Goal: Transaction & Acquisition: Download file/media

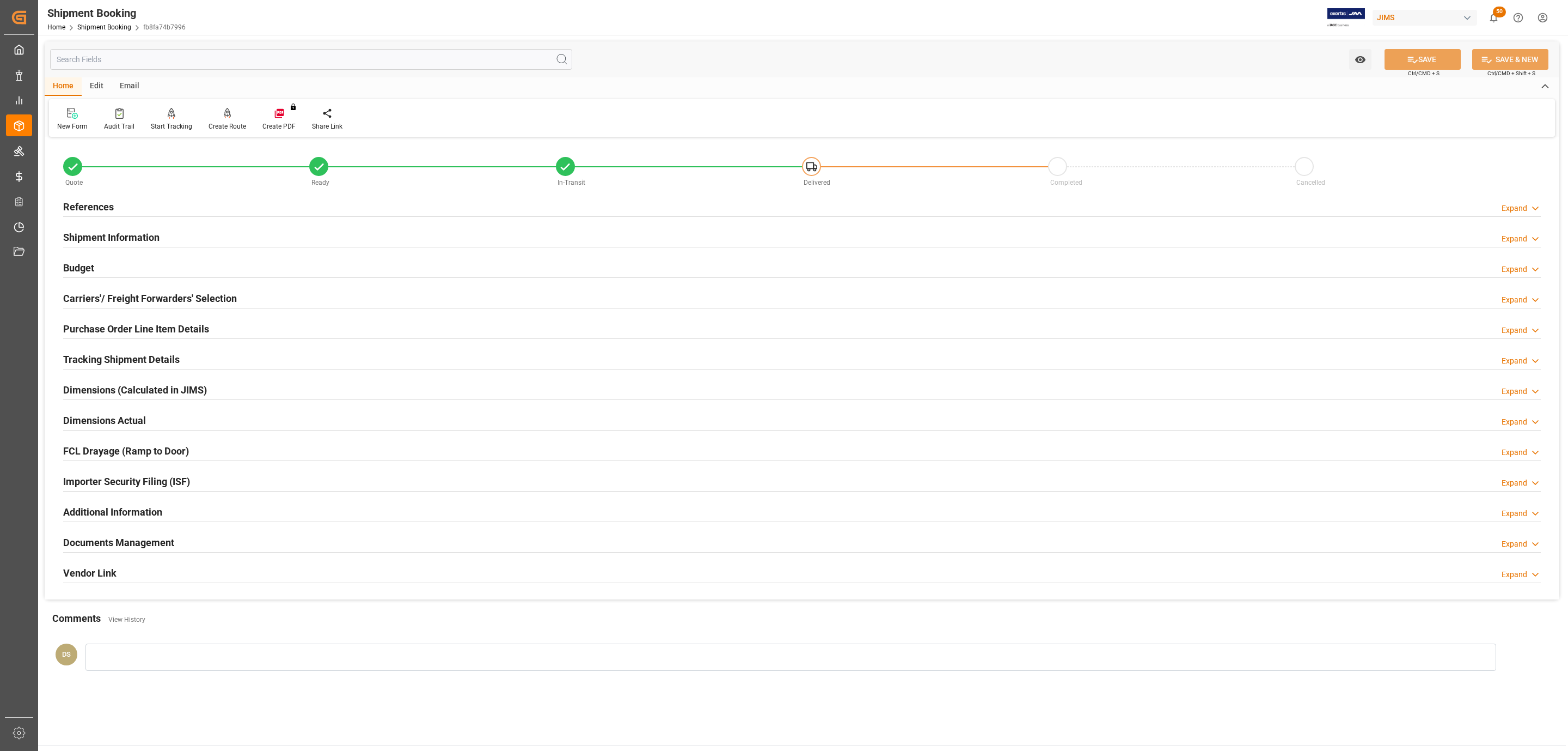
click at [103, 329] on h2 "Purchase Order Line Item Details" at bounding box center [136, 329] width 146 height 15
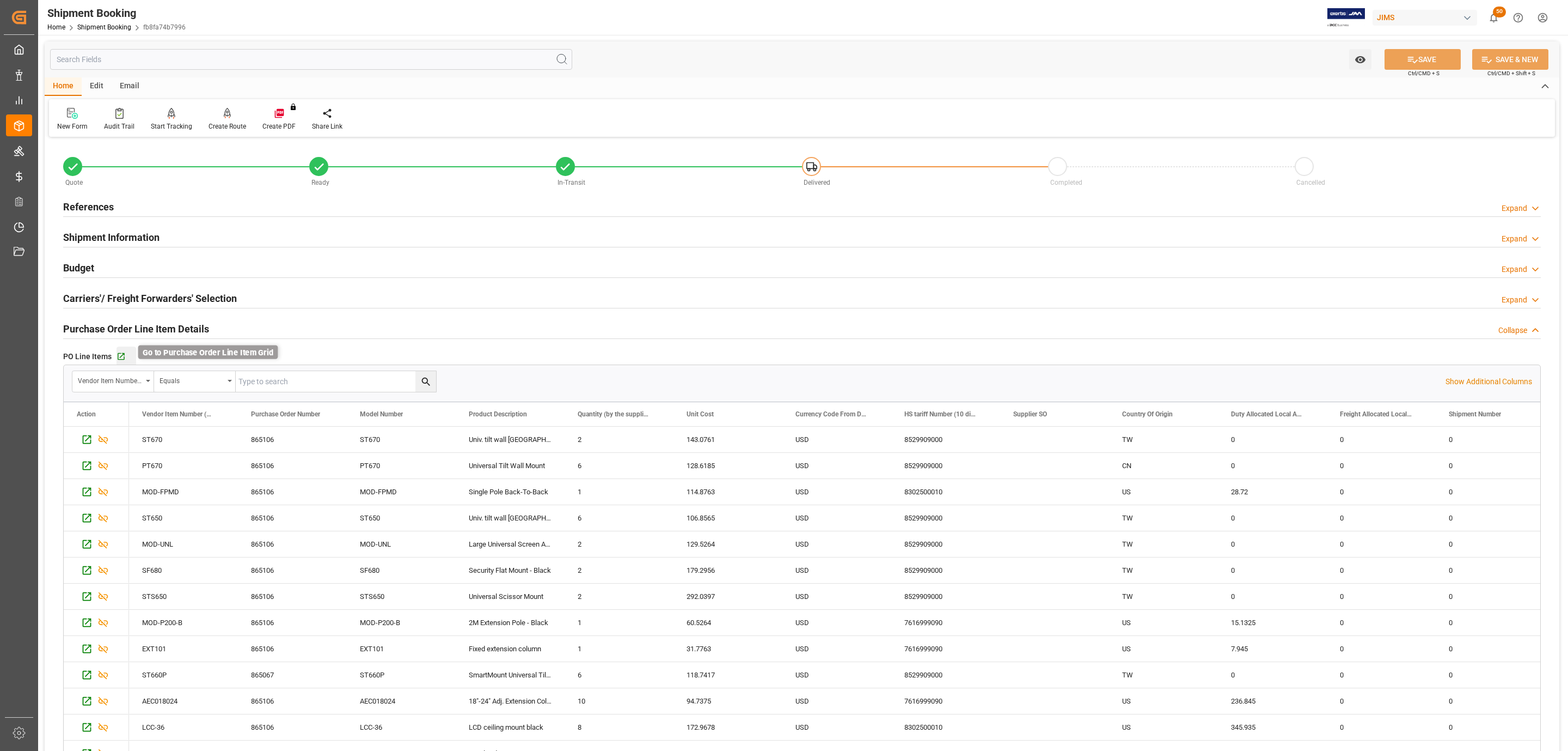
click at [118, 360] on icon "button" at bounding box center [121, 356] width 9 height 9
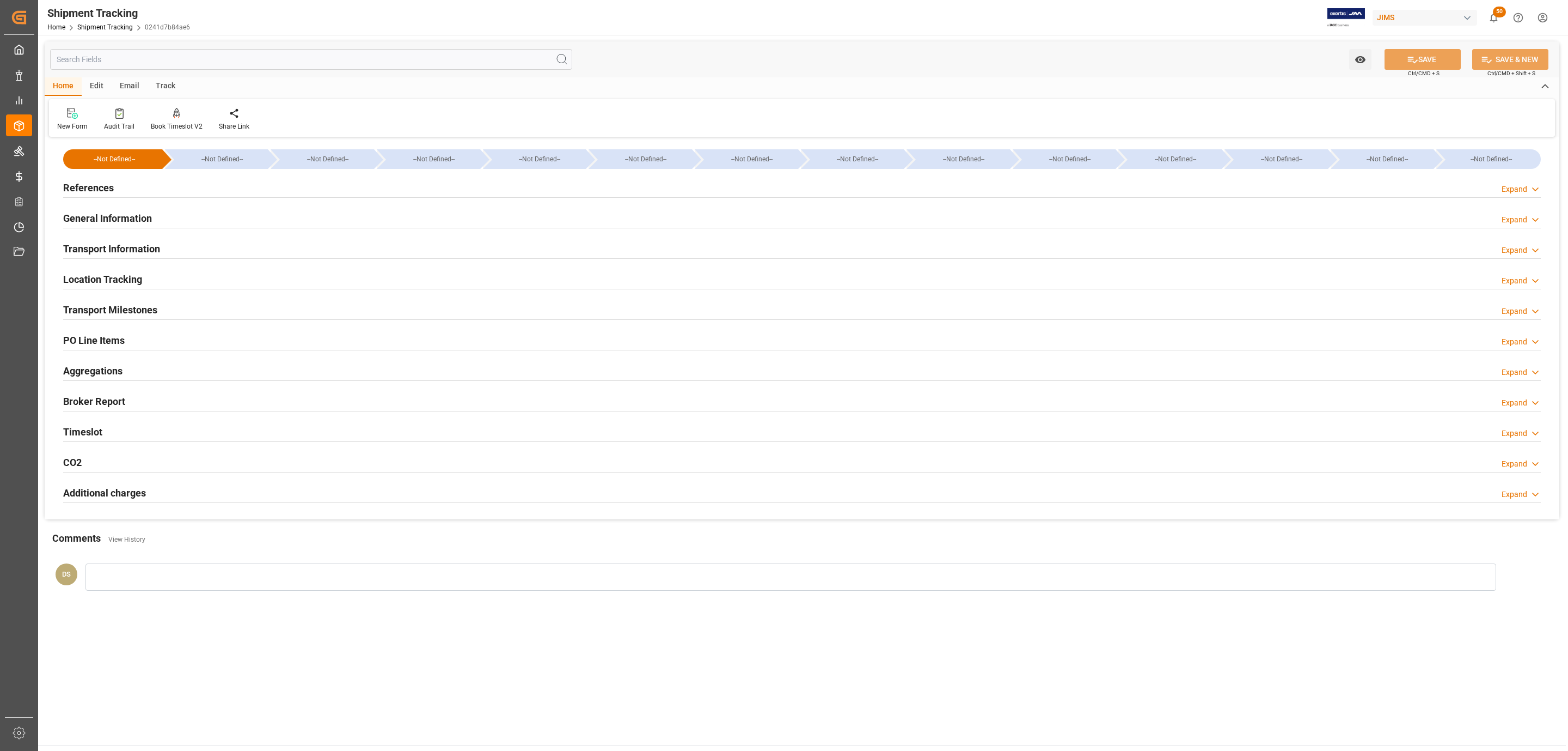
click at [177, 339] on div "PO Line Items Expand" at bounding box center [802, 339] width 1478 height 21
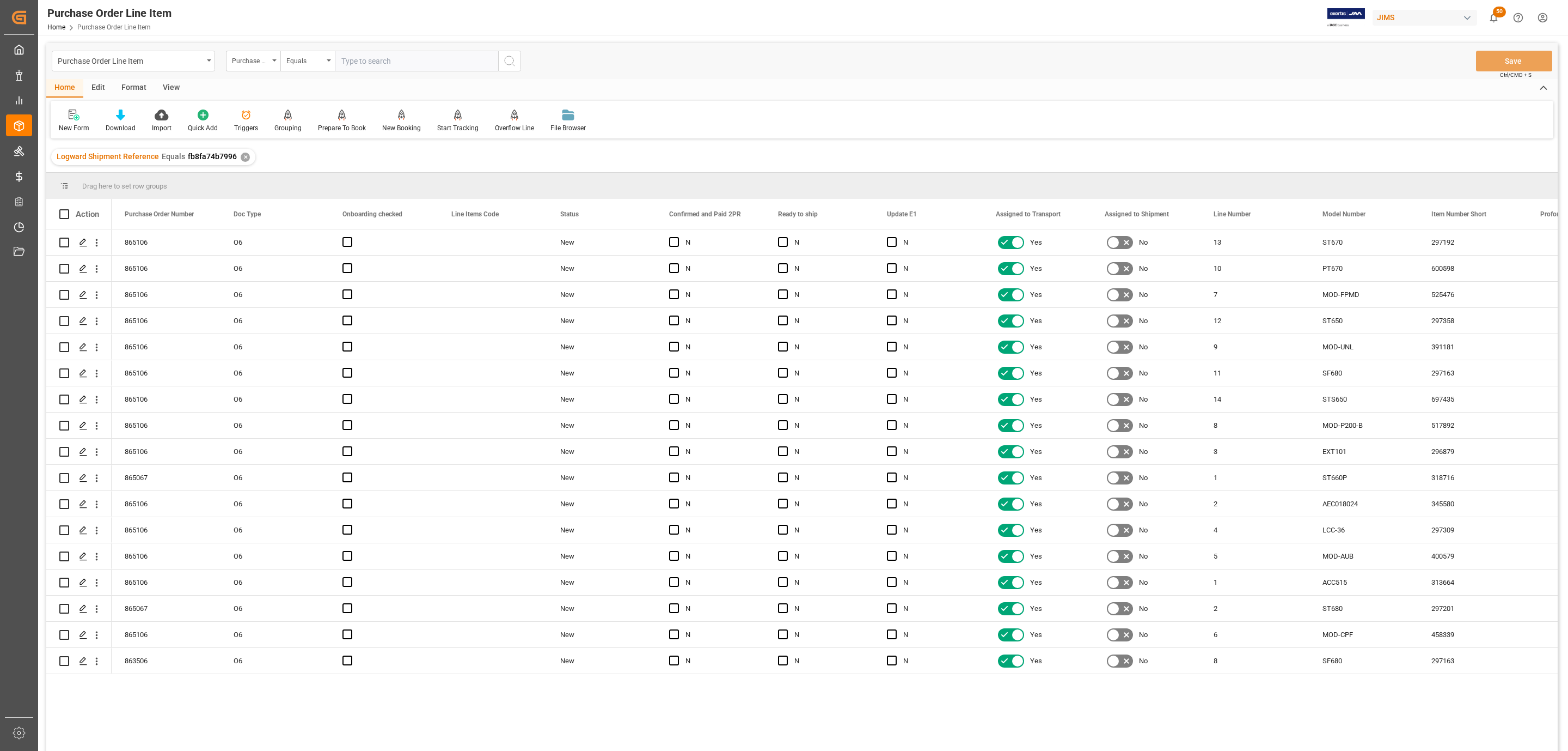
click at [168, 85] on div "View" at bounding box center [171, 88] width 33 height 18
click at [124, 118] on icon at bounding box center [124, 115] width 11 height 11
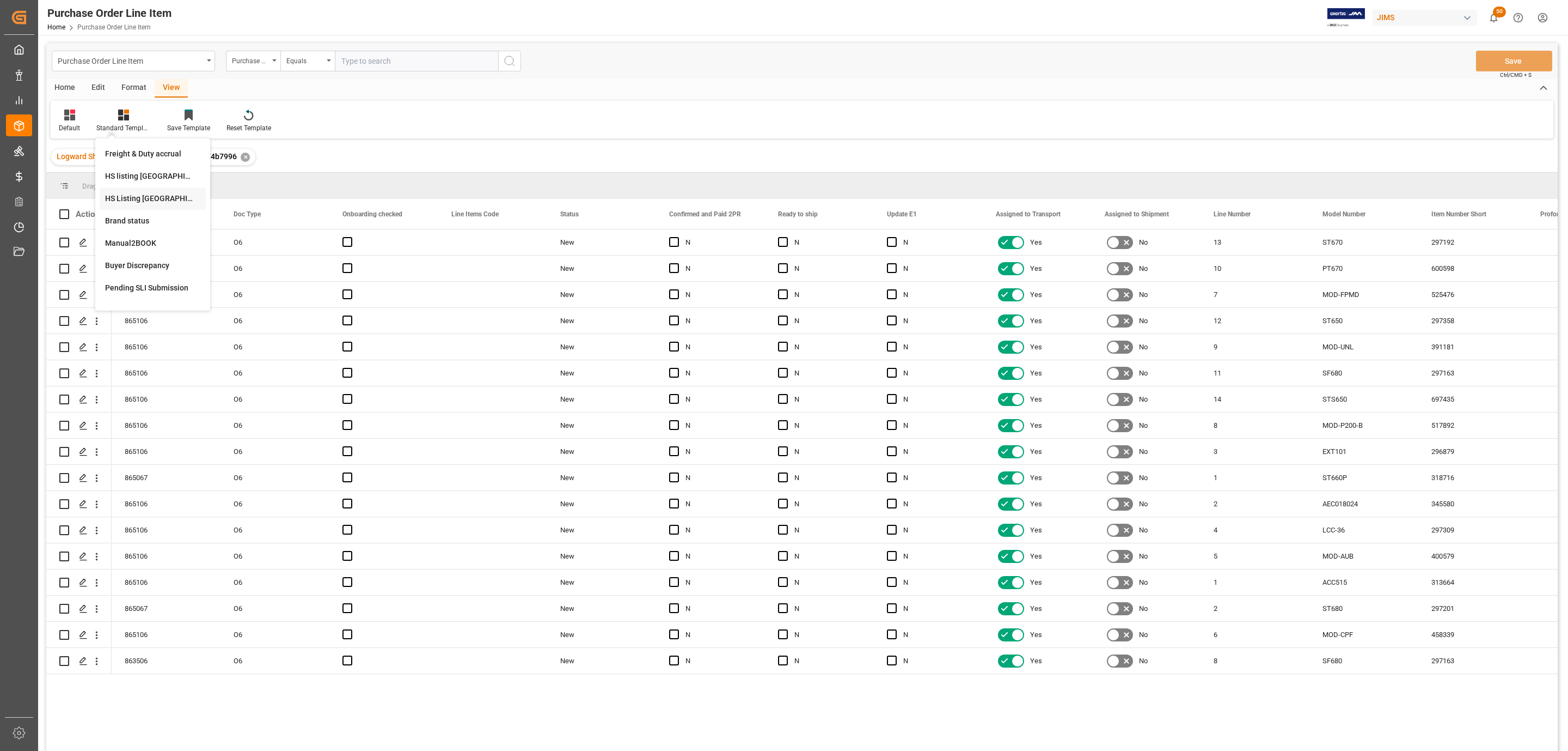
click at [163, 193] on div "HS Listing CANADA" at bounding box center [153, 199] width 96 height 12
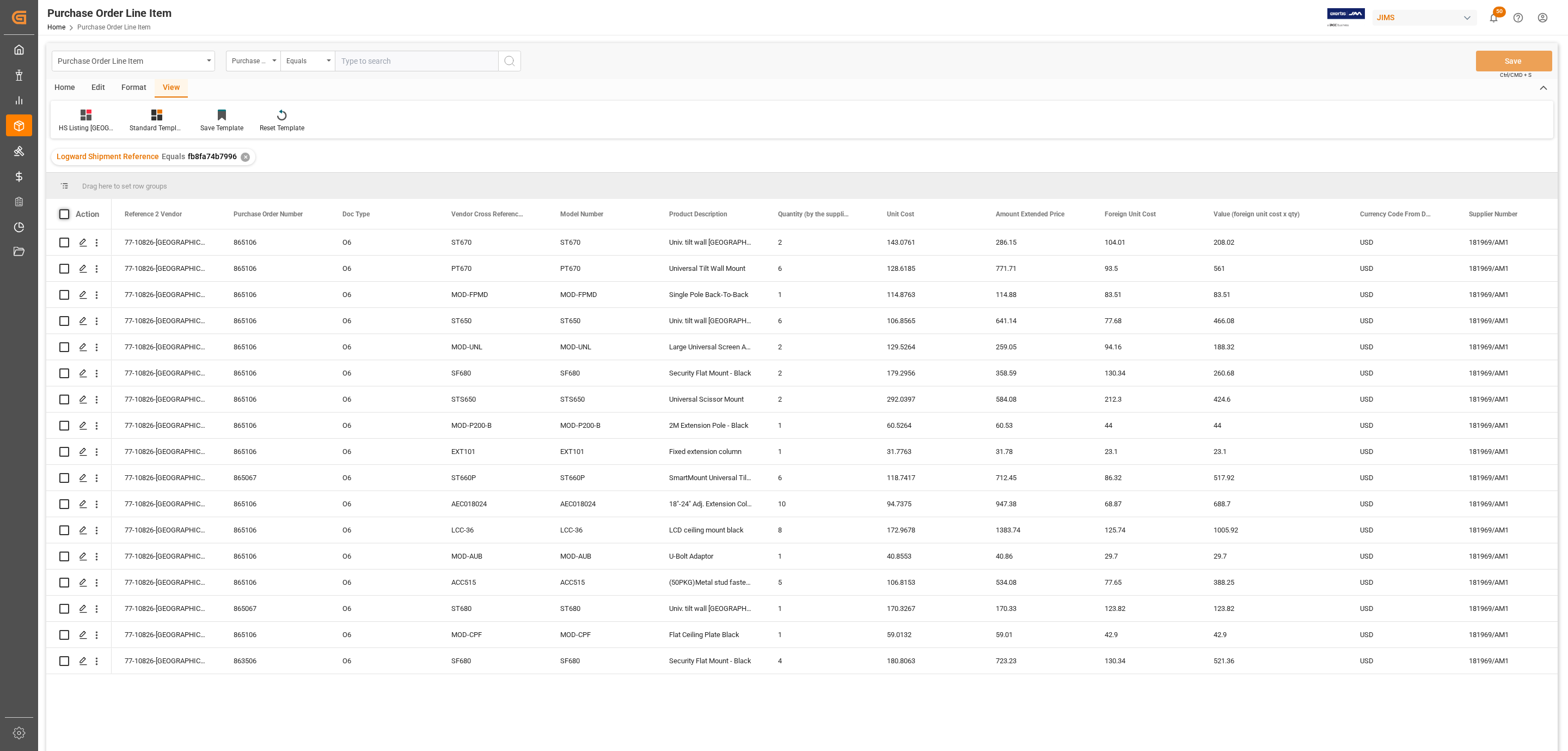
click at [62, 213] on span at bounding box center [64, 214] width 10 height 10
click at [68, 209] on input "checkbox" at bounding box center [68, 209] width 0 height 0
checkbox input "true"
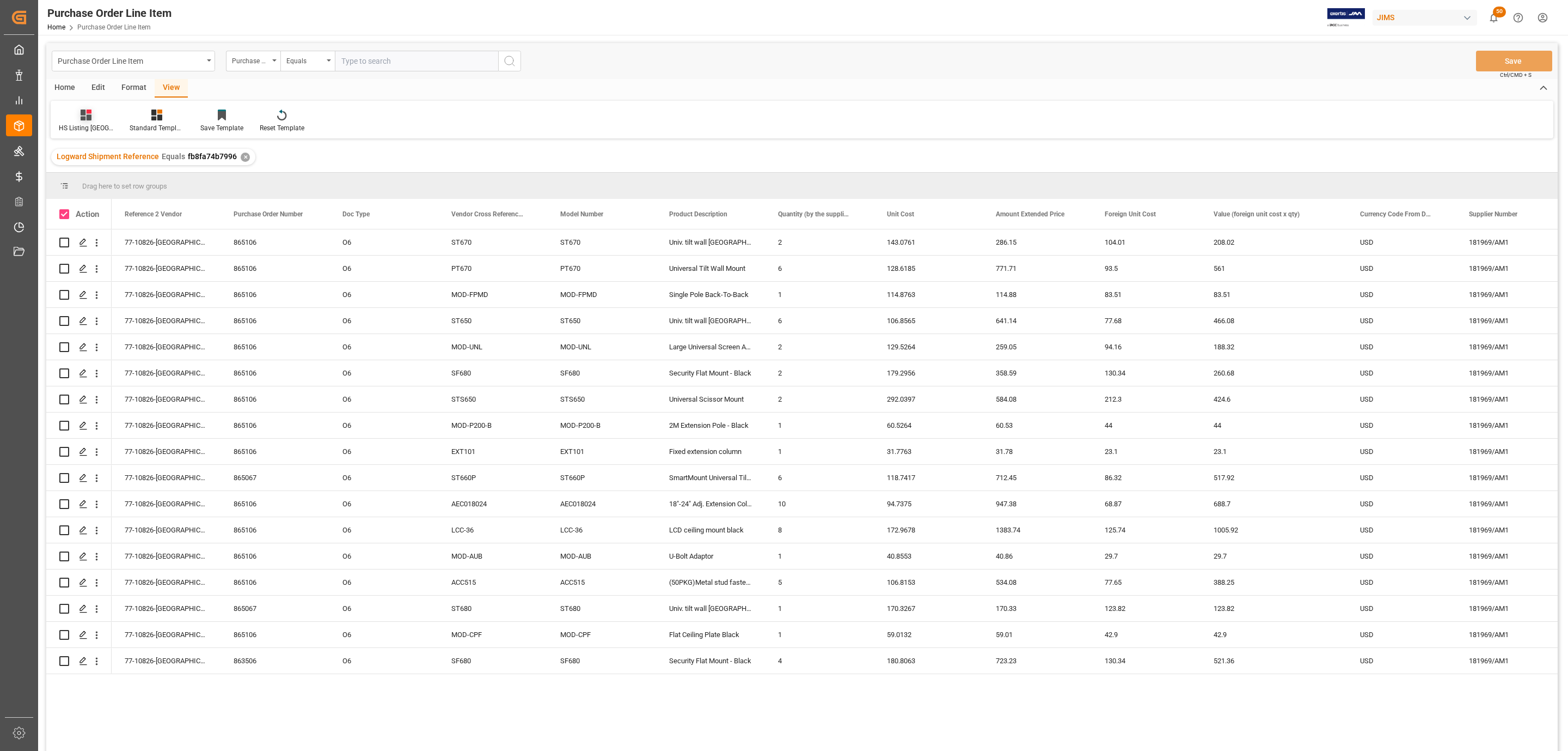
checkbox input "true"
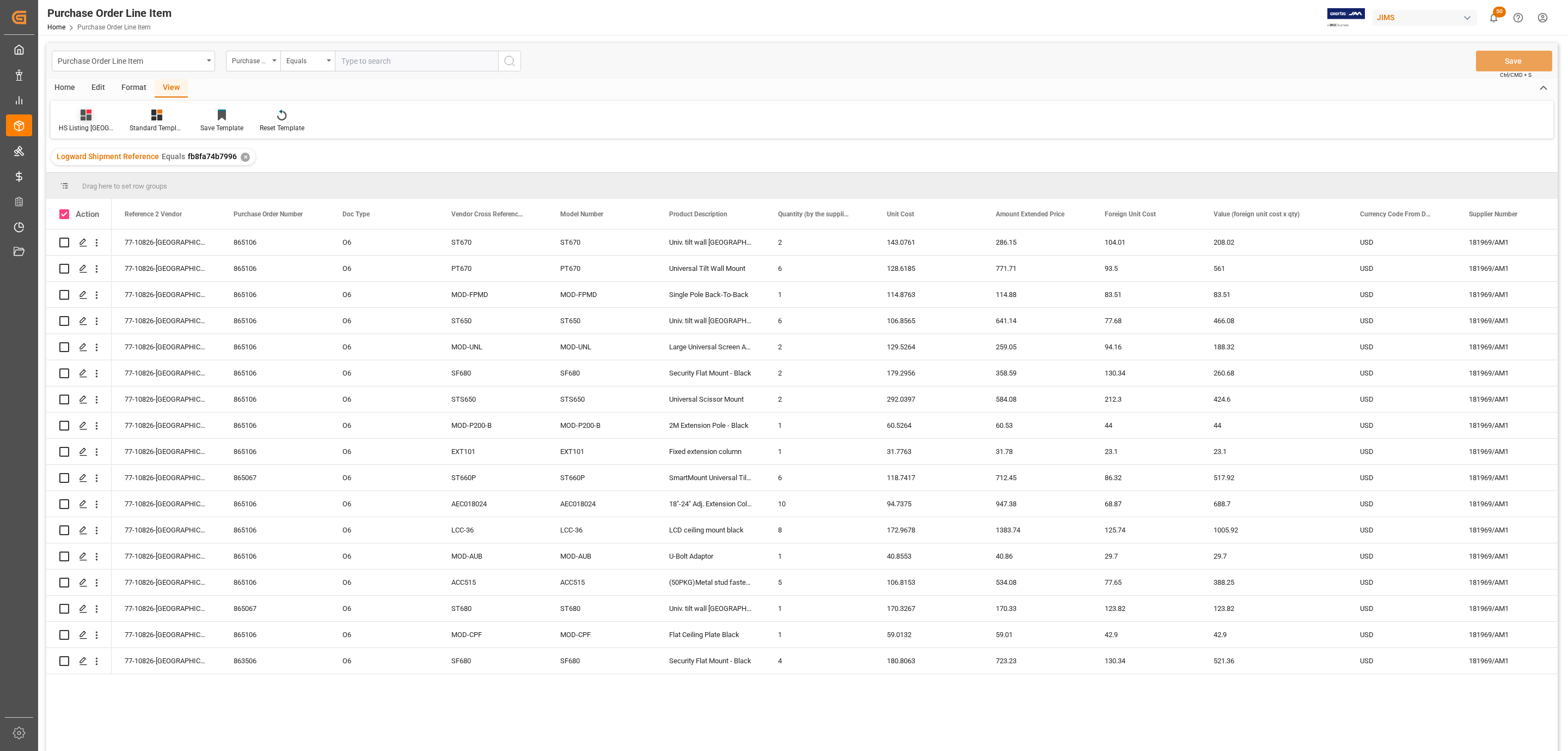
checkbox input "true"
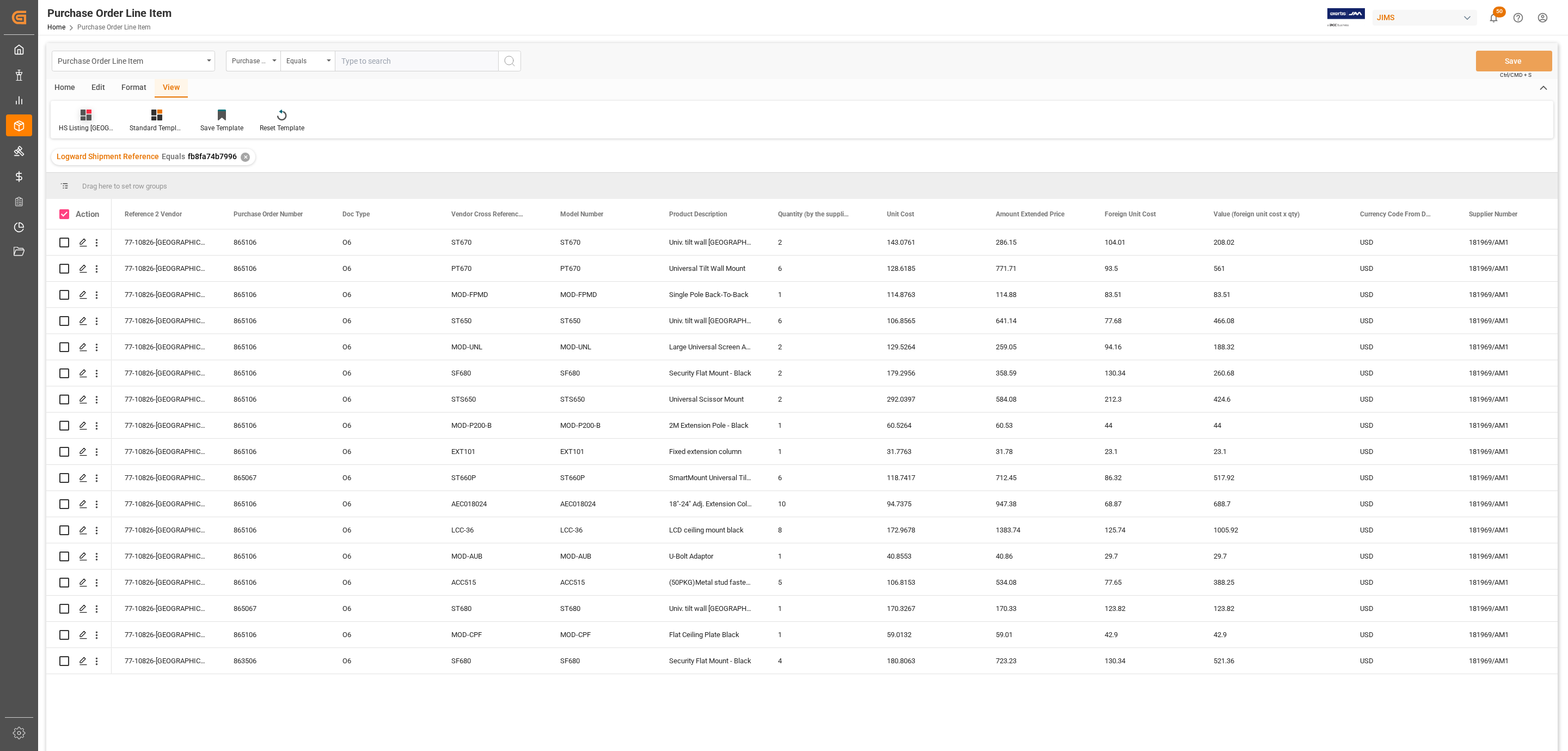
checkbox input "true"
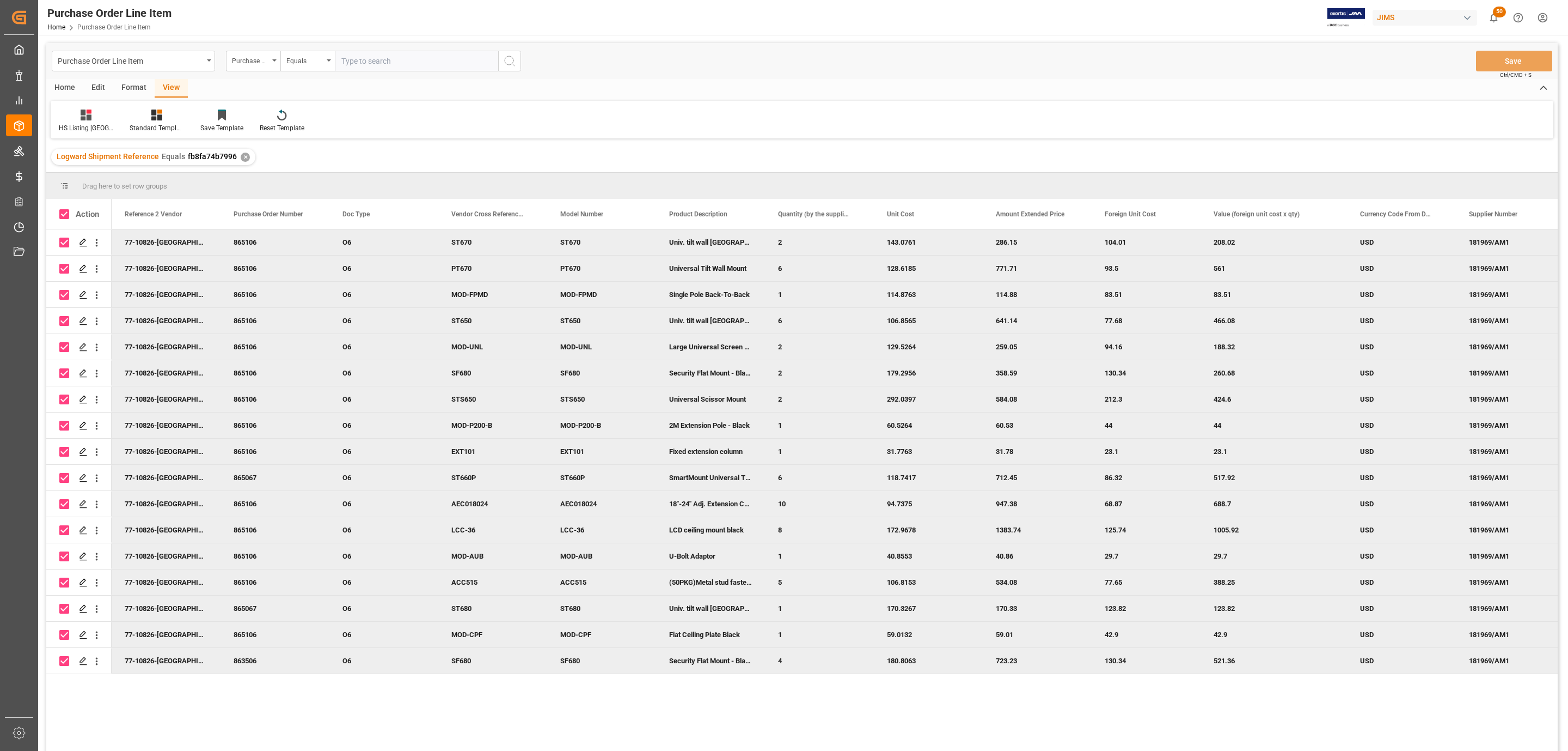
click at [71, 87] on div "Home" at bounding box center [65, 88] width 37 height 18
click at [121, 120] on icon at bounding box center [121, 115] width 9 height 11
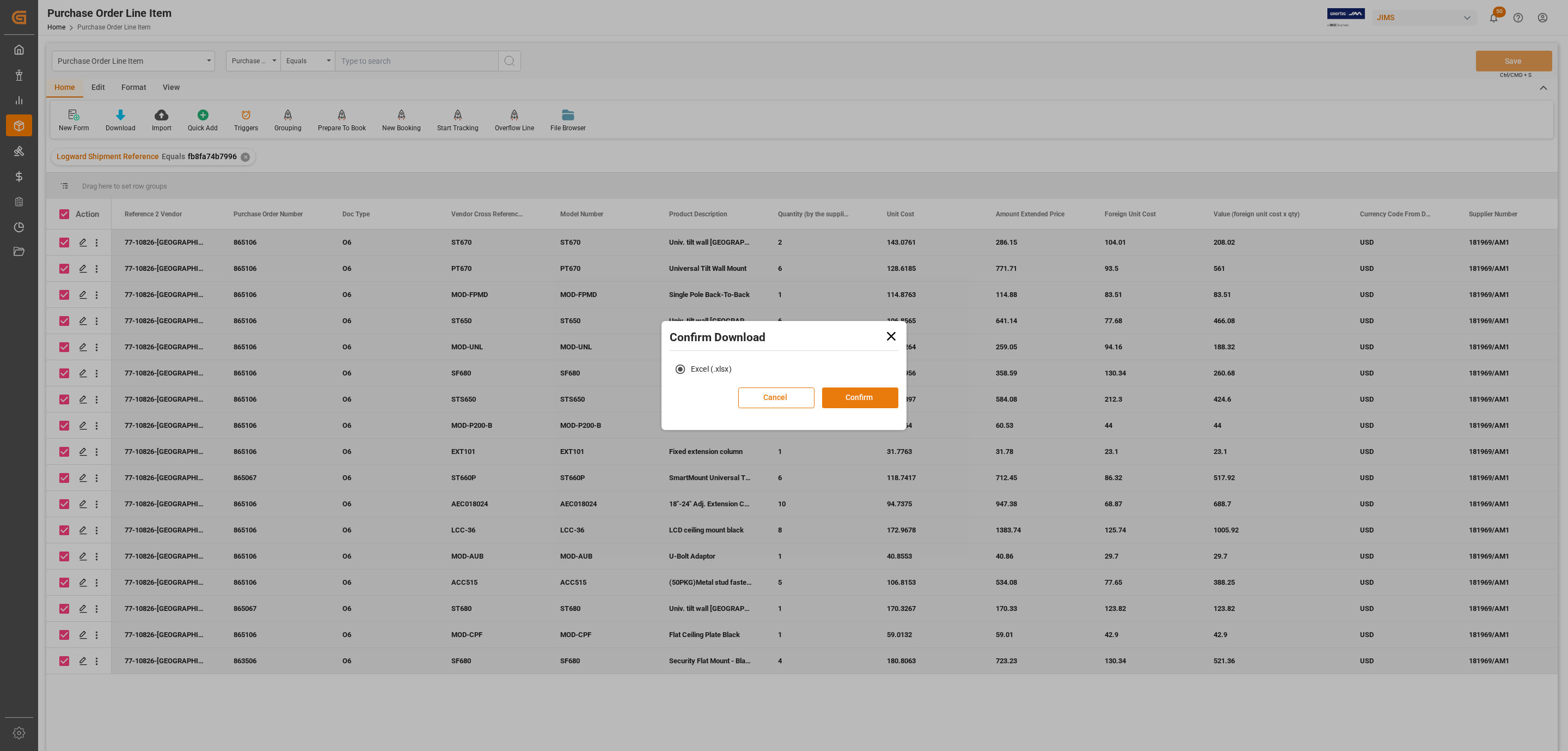
click at [864, 395] on button "Confirm" at bounding box center [860, 398] width 76 height 21
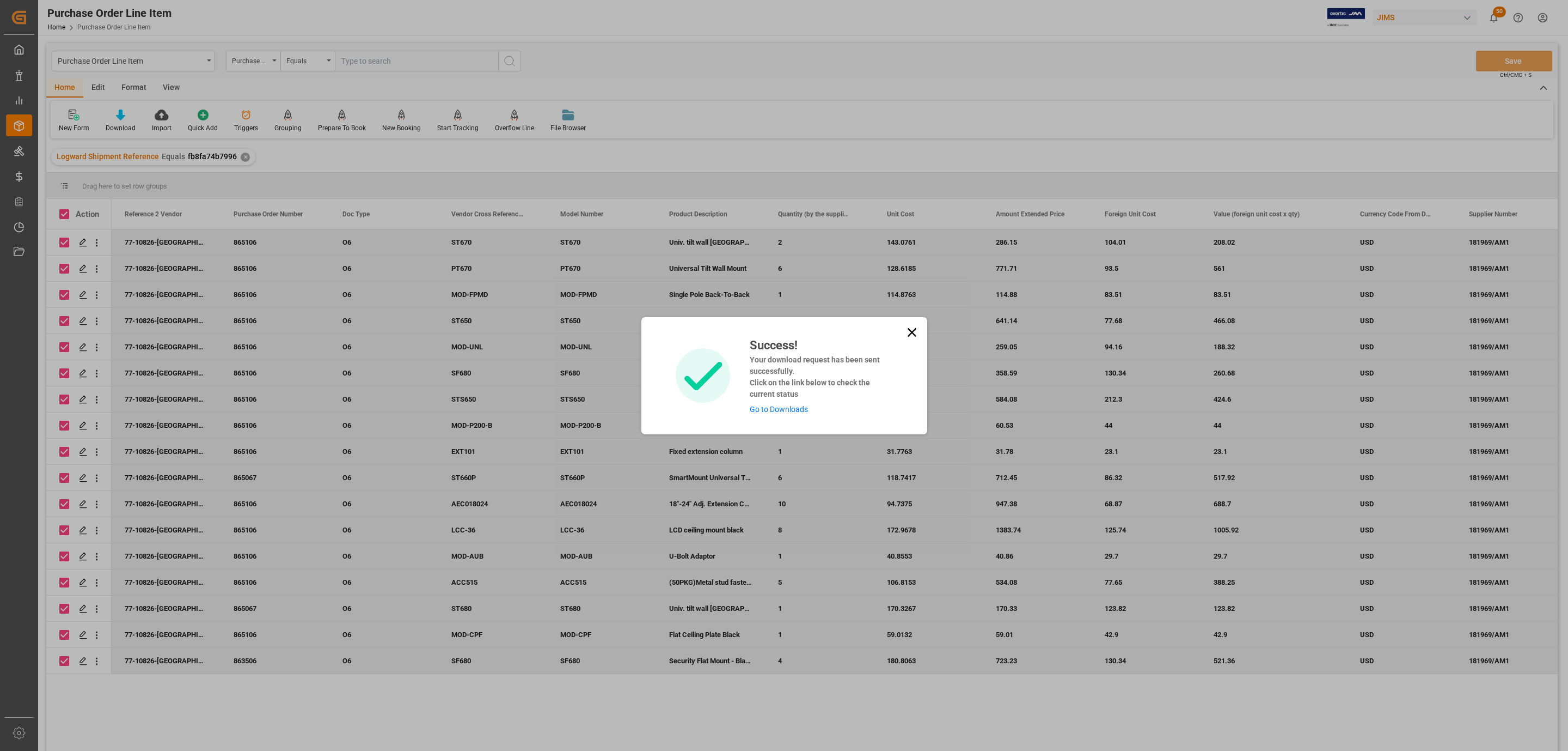
click at [775, 406] on link "Go to Downloads" at bounding box center [779, 409] width 58 height 9
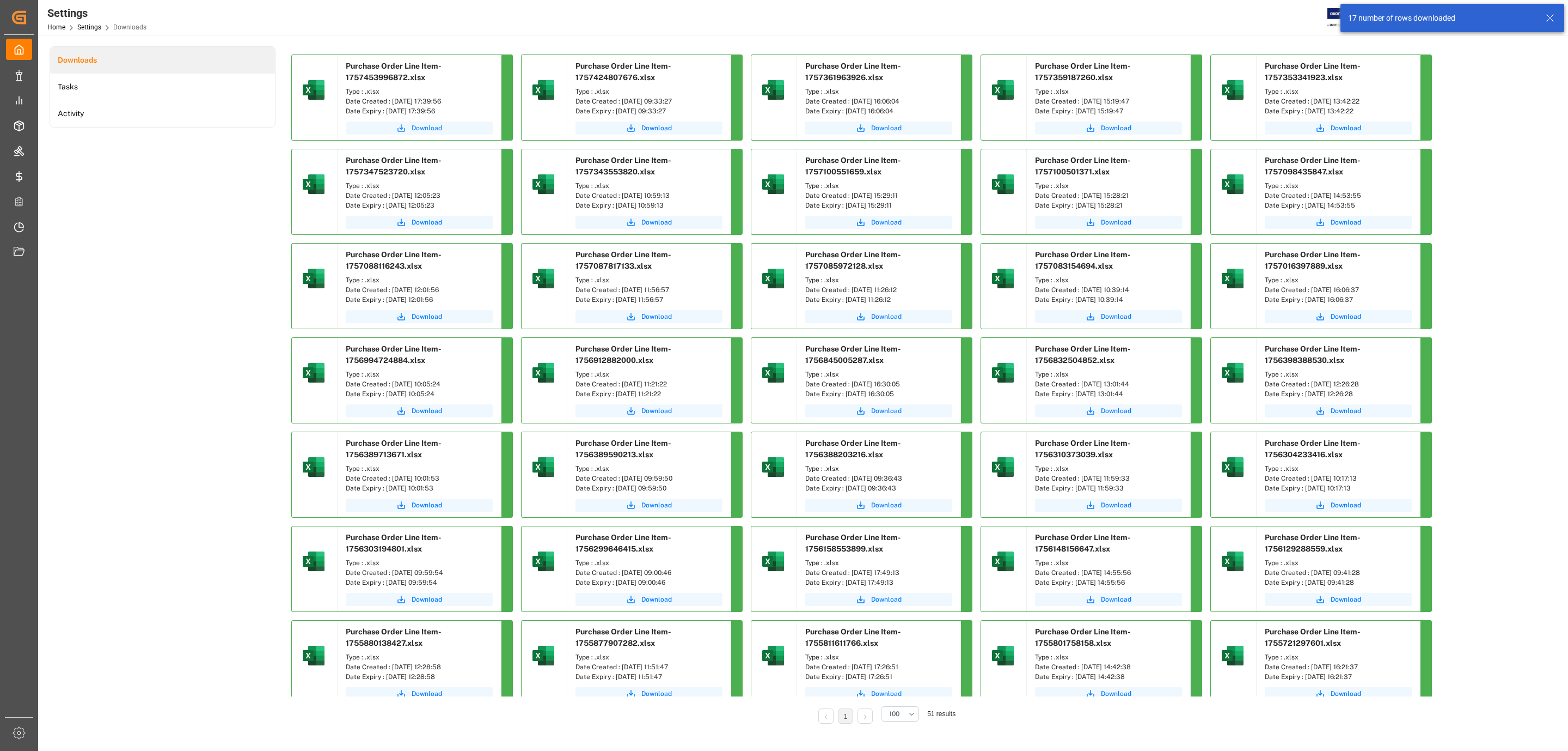
click at [439, 125] on span "Download" at bounding box center [427, 128] width 30 height 10
